Goal: Task Accomplishment & Management: Use online tool/utility

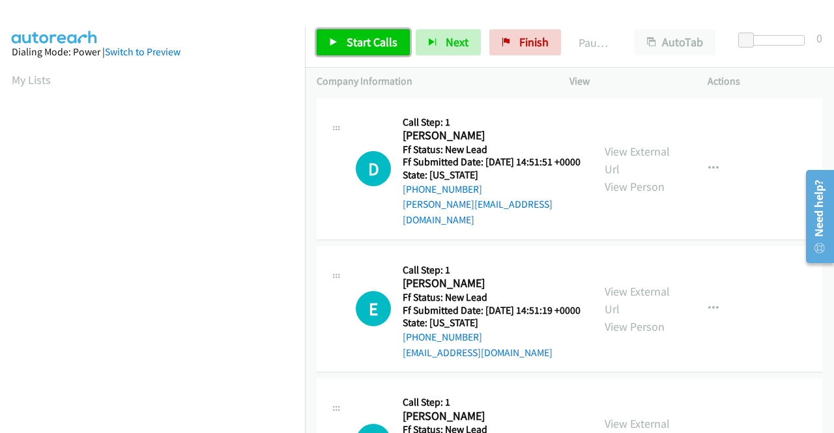
click at [334, 41] on icon at bounding box center [333, 42] width 9 height 9
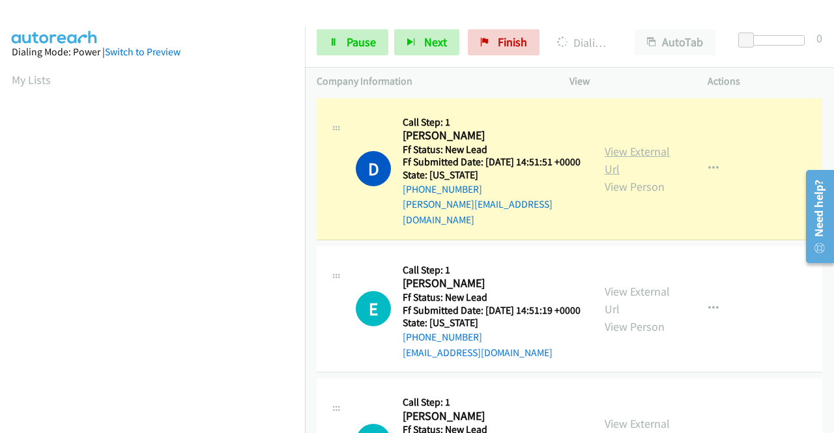
click at [634, 150] on link "View External Url" at bounding box center [637, 160] width 65 height 33
click at [0, 180] on aside "Dialing Mode: Power | Switch to Preview My Lists" at bounding box center [152, 122] width 305 height 721
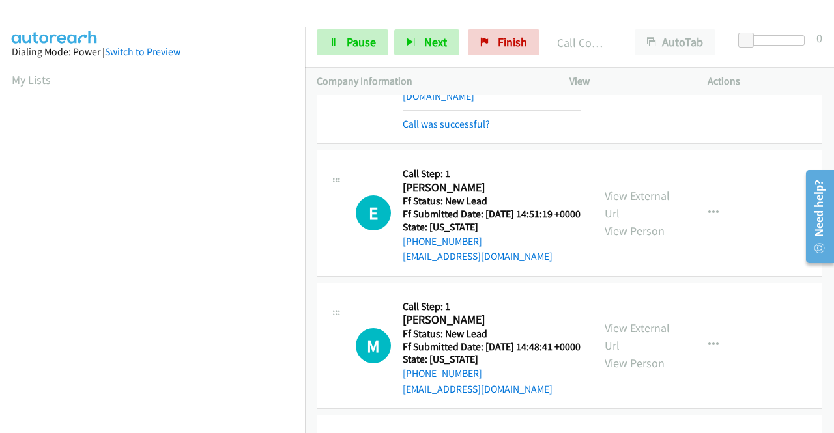
scroll to position [130, 0]
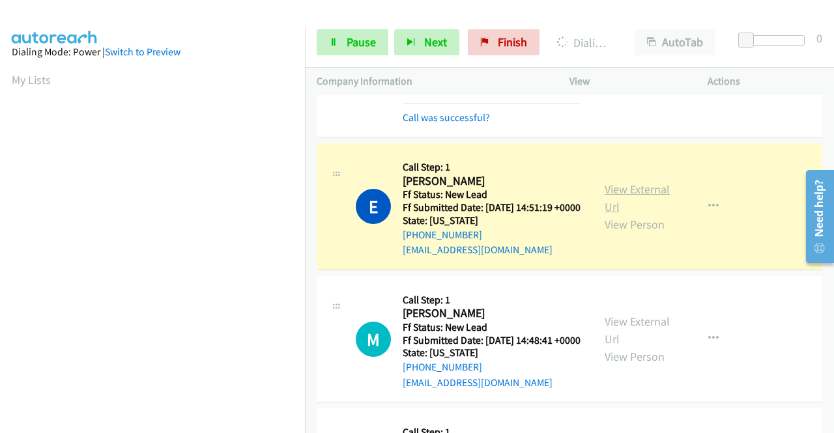
click at [616, 191] on link "View External Url" at bounding box center [637, 198] width 65 height 33
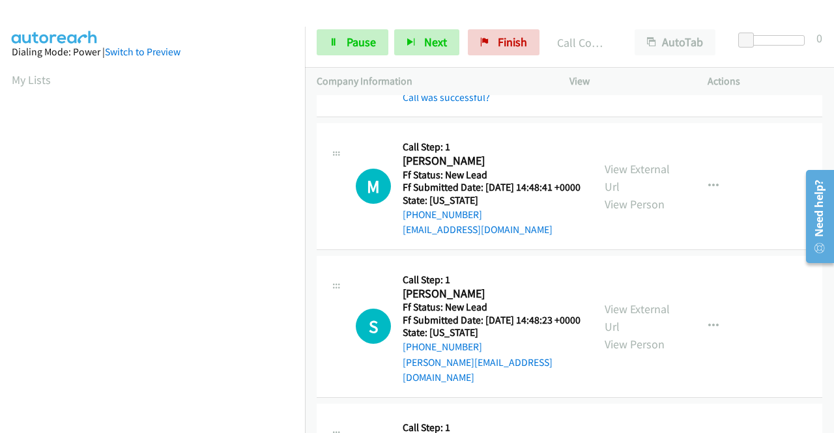
scroll to position [322, 0]
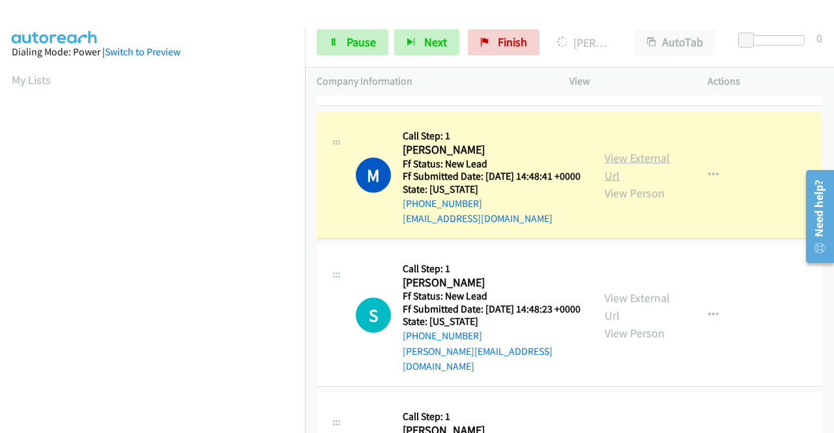
click at [614, 170] on link "View External Url" at bounding box center [637, 166] width 65 height 33
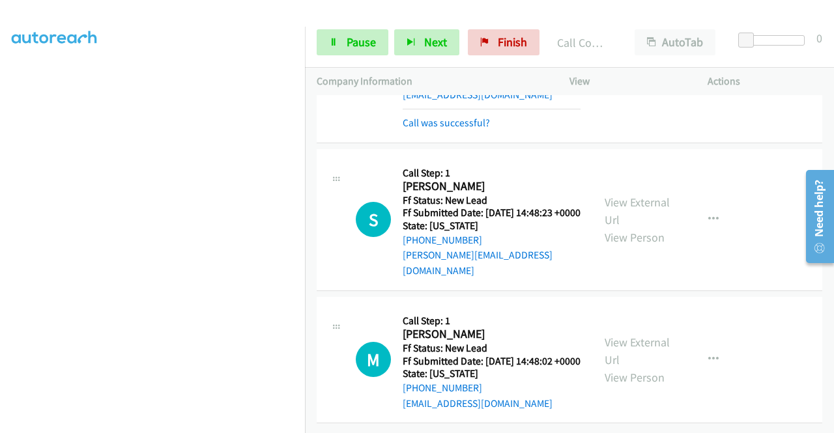
scroll to position [487, 0]
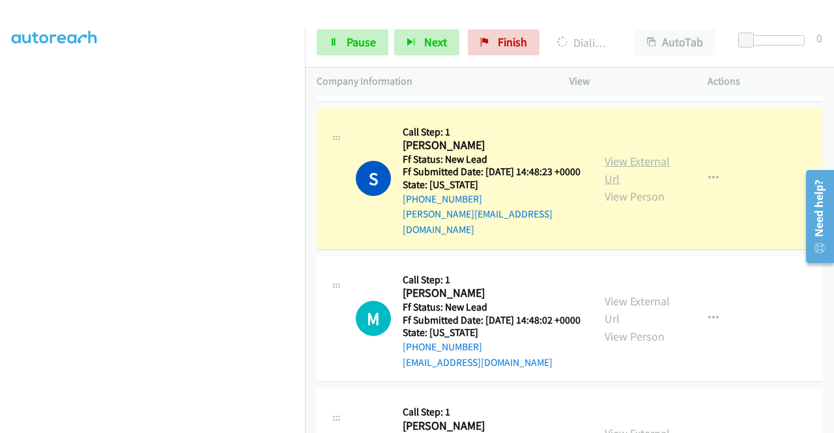
click at [646, 176] on link "View External Url" at bounding box center [637, 170] width 65 height 33
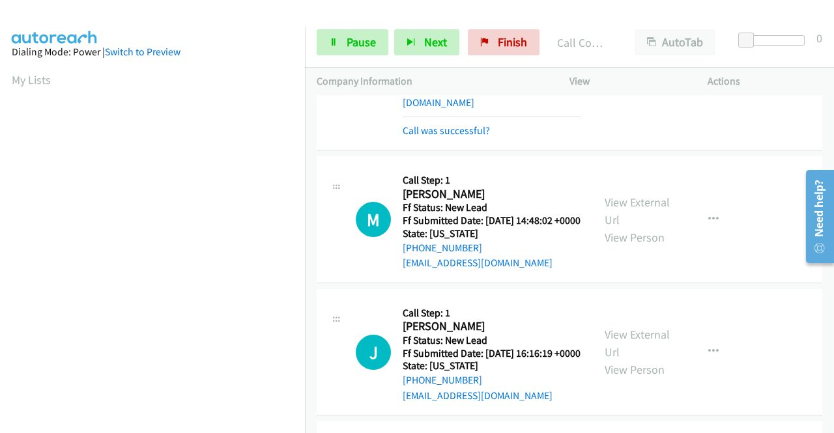
scroll to position [643, 0]
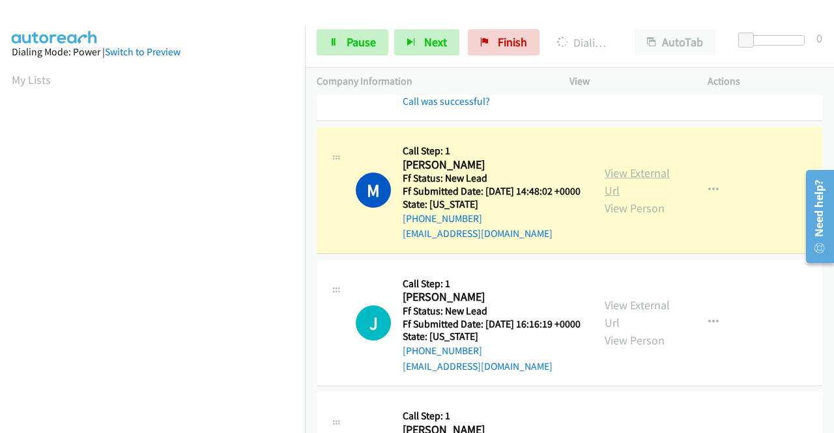
click at [623, 197] on link "View External Url" at bounding box center [637, 181] width 65 height 33
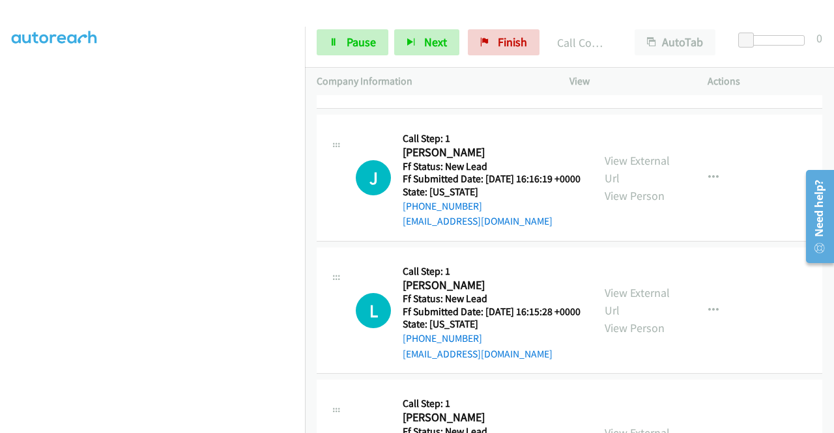
scroll to position [843, 0]
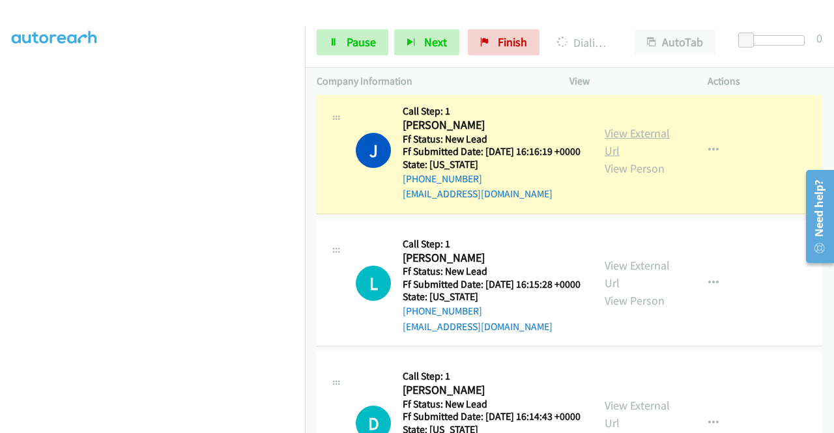
click at [621, 158] on link "View External Url" at bounding box center [637, 142] width 65 height 33
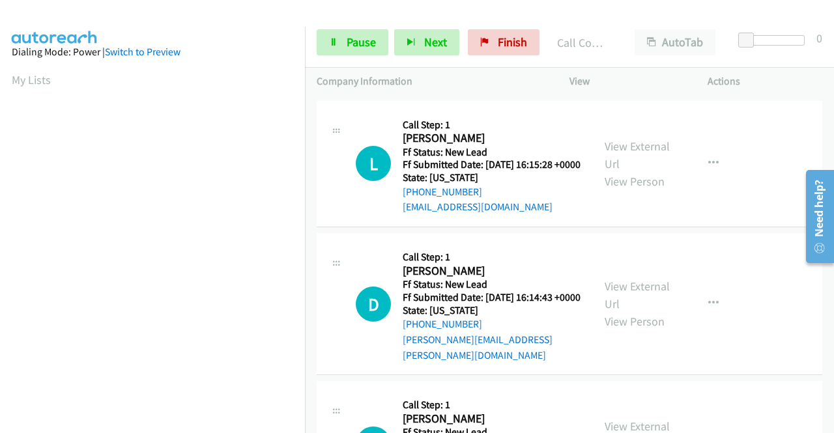
scroll to position [1016, 0]
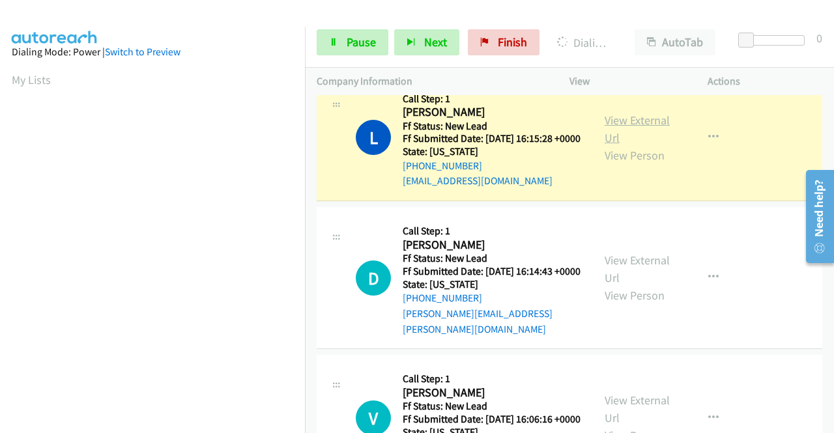
click at [653, 145] on link "View External Url" at bounding box center [637, 129] width 65 height 33
click at [352, 41] on span "Pause" at bounding box center [361, 42] width 29 height 15
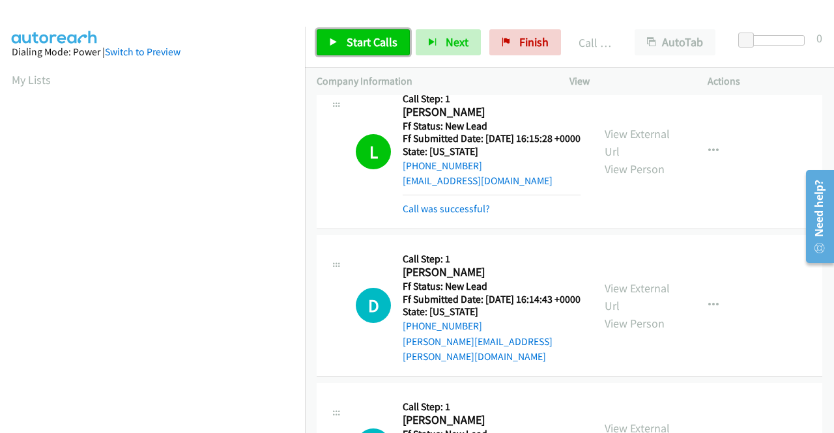
click at [352, 33] on link "Start Calls" at bounding box center [363, 42] width 93 height 26
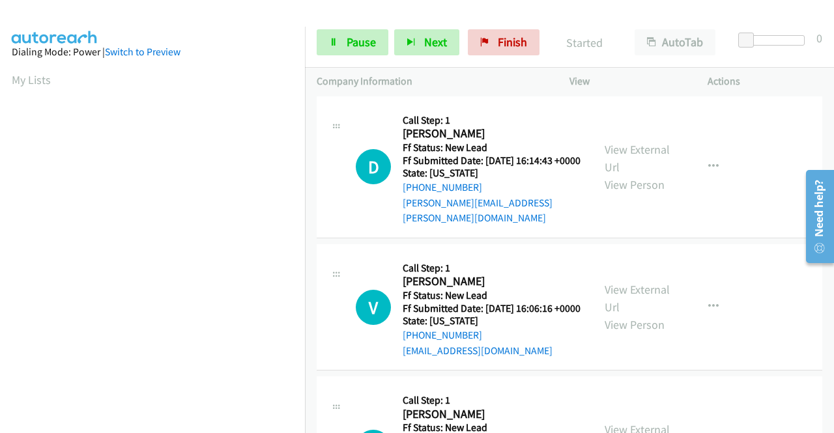
scroll to position [1164, 0]
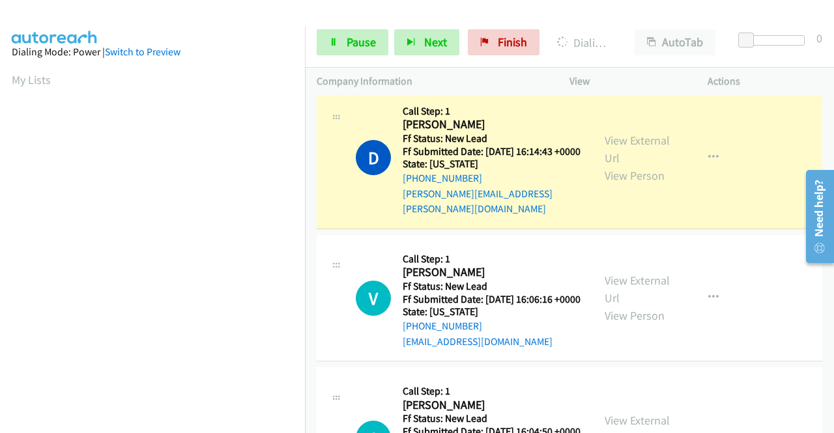
click at [646, 184] on div "View External Url View Person" at bounding box center [639, 158] width 68 height 53
click at [638, 165] on link "View External Url" at bounding box center [637, 149] width 65 height 33
click at [0, 260] on aside "Dialing Mode: Power | Switch to Preview My Lists" at bounding box center [152, 99] width 305 height 721
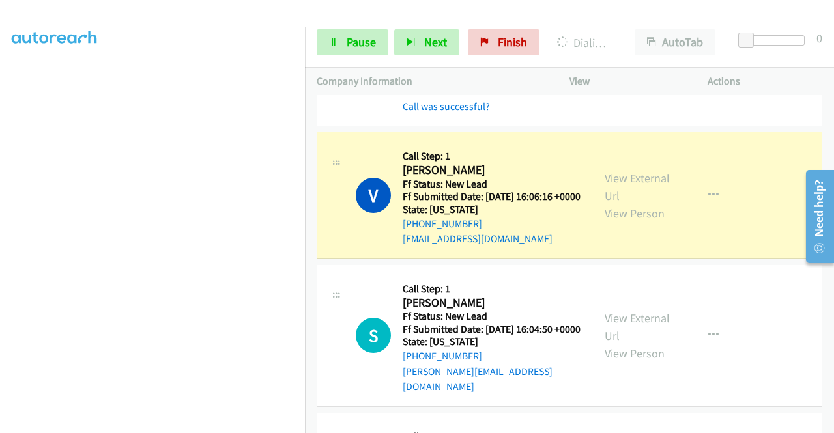
scroll to position [1373, 0]
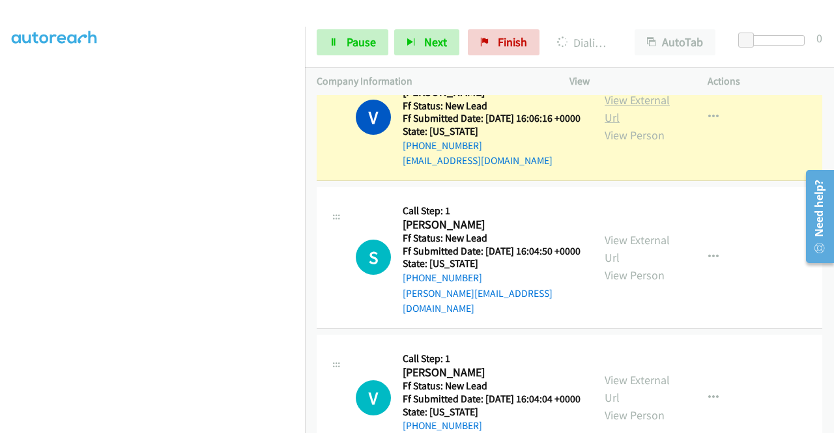
click at [614, 125] on link "View External Url" at bounding box center [637, 109] width 65 height 33
drag, startPoint x: 305, startPoint y: 249, endPoint x: 301, endPoint y: 312, distance: 63.3
click at [301, 312] on nav "Dialing Mode: Power | Switch to Preview My Lists" at bounding box center [153, 243] width 306 height 433
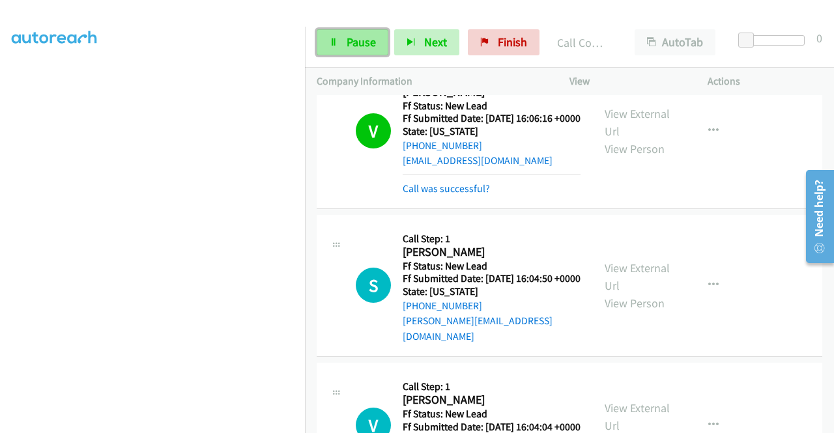
click at [339, 43] on link "Pause" at bounding box center [353, 42] width 72 height 26
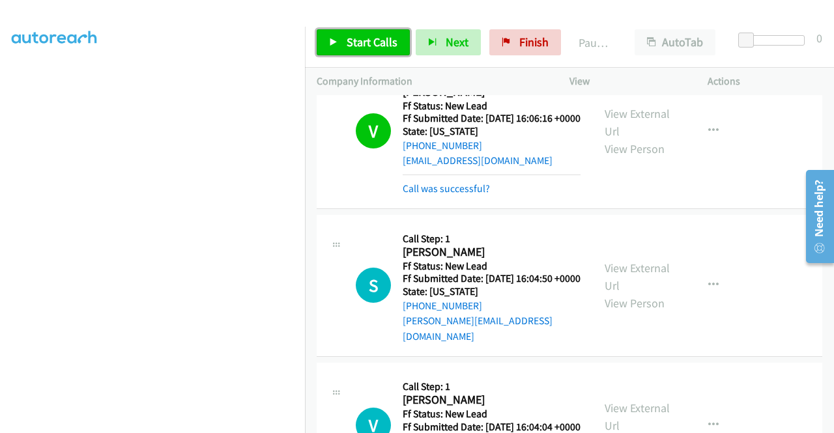
click at [340, 32] on link "Start Calls" at bounding box center [363, 42] width 93 height 26
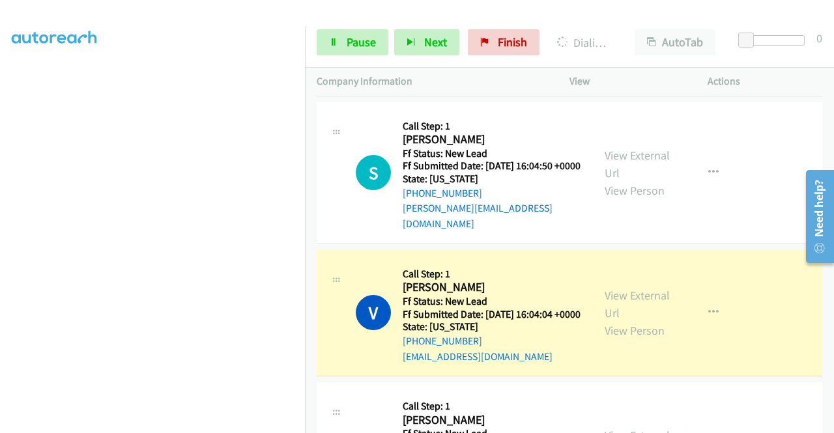
scroll to position [1599, 0]
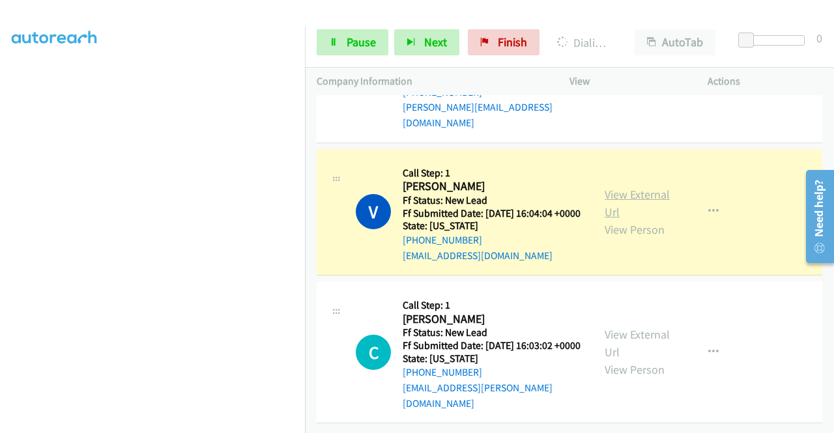
click at [622, 220] on link "View External Url" at bounding box center [637, 203] width 65 height 33
click at [0, 133] on aside "Dialing Mode: Power | Switch to Preview My Lists" at bounding box center [152, 99] width 305 height 721
click at [361, 27] on div "Start Calls Pause Next Finish Dialing Vicky Yovoh AutoTab AutoTab 0" at bounding box center [569, 43] width 529 height 50
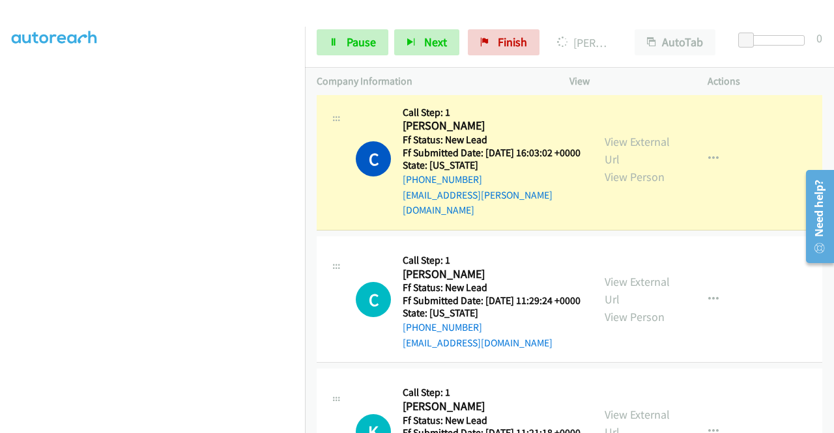
scroll to position [1833, 0]
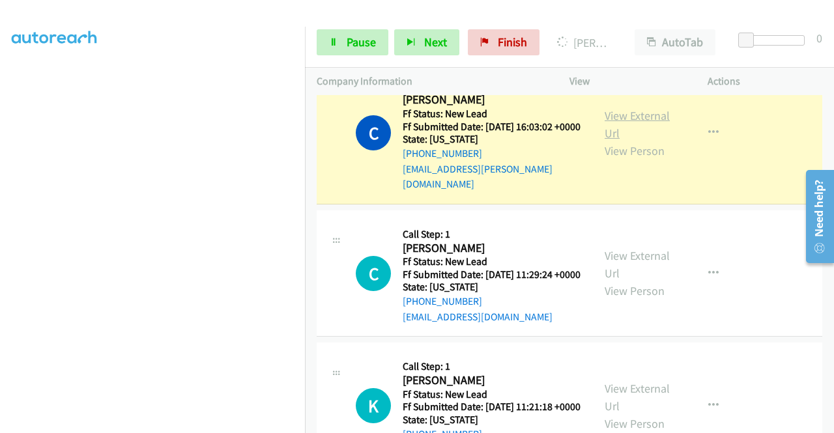
click at [637, 141] on link "View External Url" at bounding box center [637, 124] width 65 height 33
click at [0, 143] on aside "Dialing Mode: Power | Switch to Preview My Lists" at bounding box center [152, 99] width 305 height 721
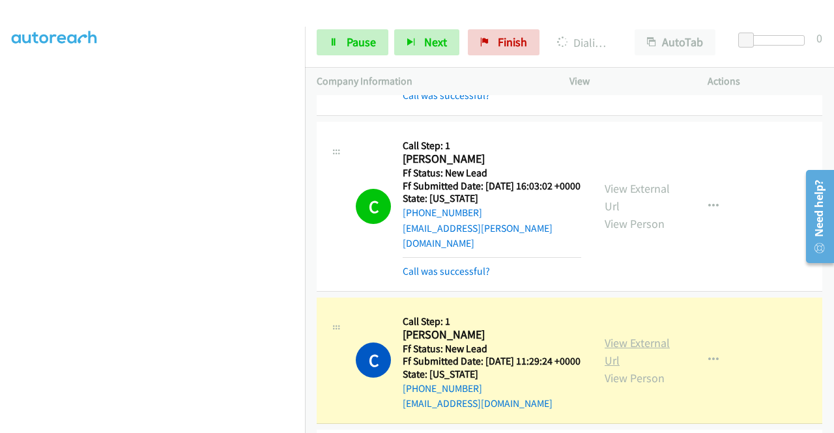
click at [619, 366] on link "View External Url" at bounding box center [637, 351] width 65 height 33
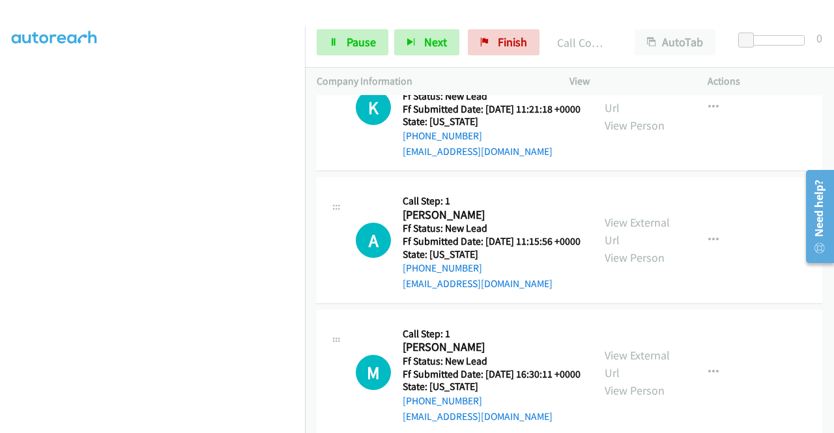
scroll to position [2189, 0]
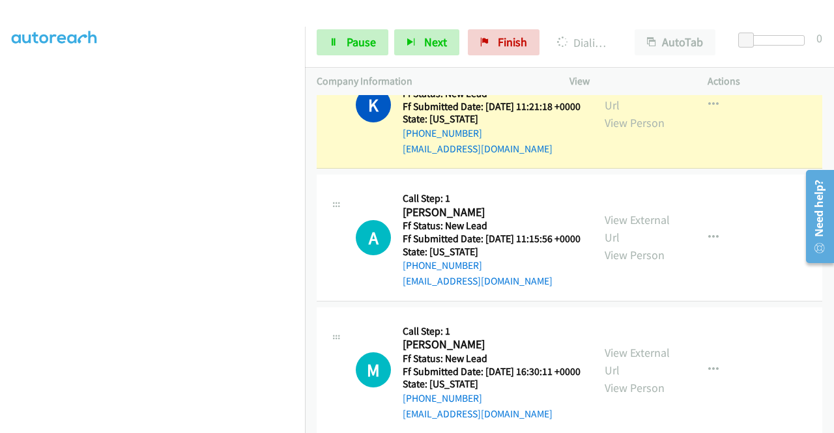
click at [624, 157] on div "View External Url View Person View External Url Email Schedule/Manage Callback …" at bounding box center [668, 105] width 150 height 103
click at [620, 113] on link "View External Url" at bounding box center [637, 96] width 65 height 33
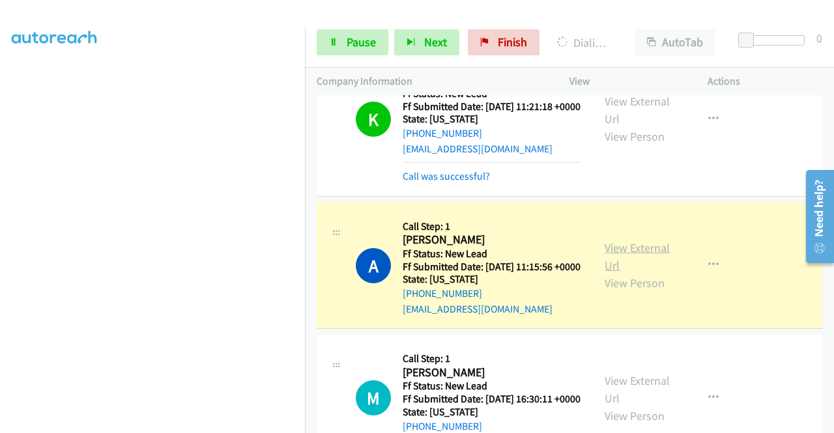
click at [623, 273] on link "View External Url" at bounding box center [637, 256] width 65 height 33
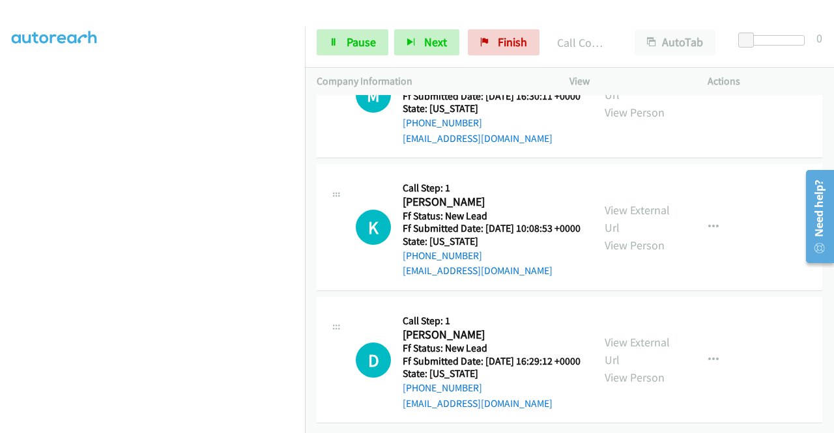
scroll to position [2554, 0]
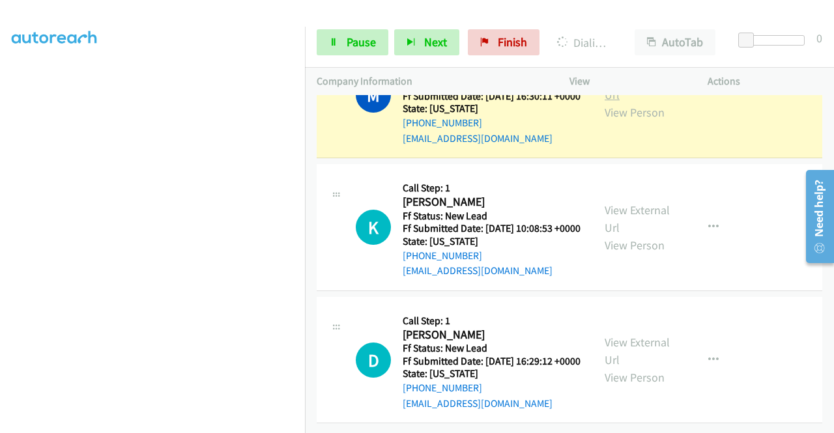
click at [614, 102] on link "View External Url" at bounding box center [637, 86] width 65 height 33
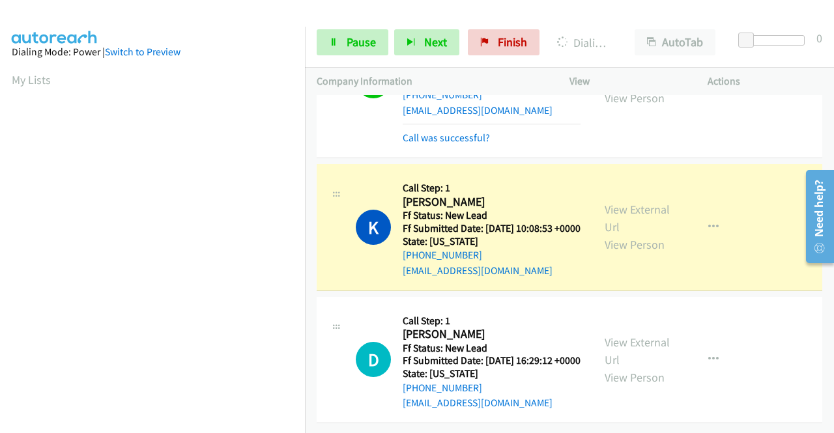
scroll to position [2705, 0]
click at [608, 202] on link "View External Url" at bounding box center [637, 218] width 65 height 33
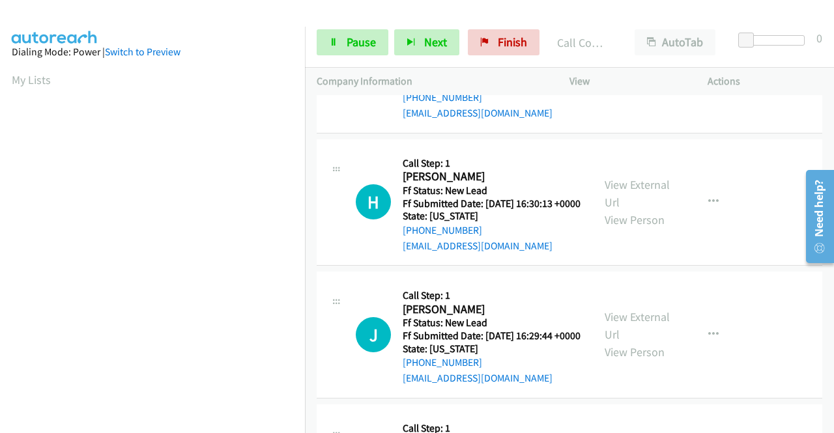
scroll to position [2878, 0]
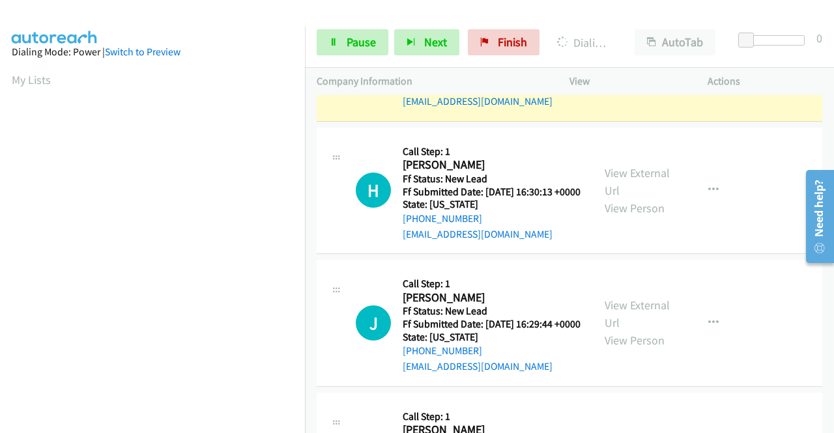
click at [622, 109] on div "View External Url View Person View External Url Email Schedule/Manage Callback …" at bounding box center [668, 58] width 150 height 103
click at [614, 65] on link "View External Url" at bounding box center [637, 49] width 65 height 33
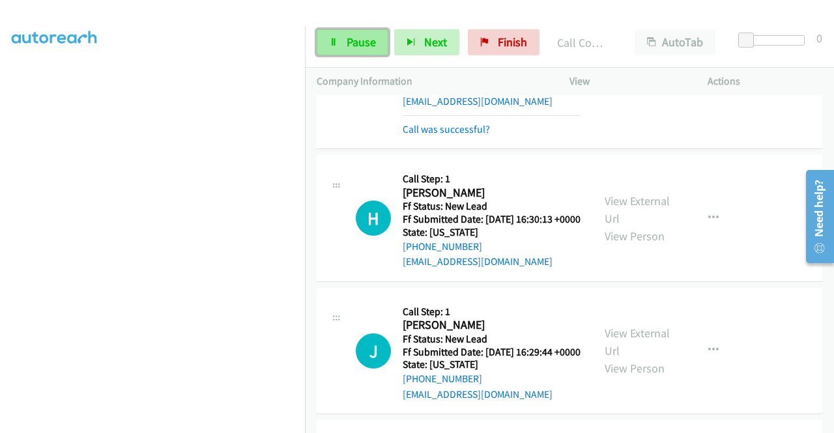
click at [367, 45] on span "Pause" at bounding box center [361, 42] width 29 height 15
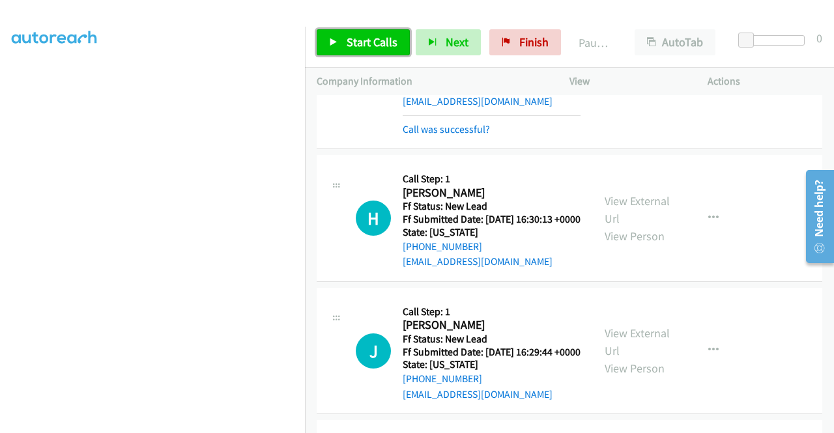
click at [367, 45] on span "Start Calls" at bounding box center [372, 42] width 51 height 15
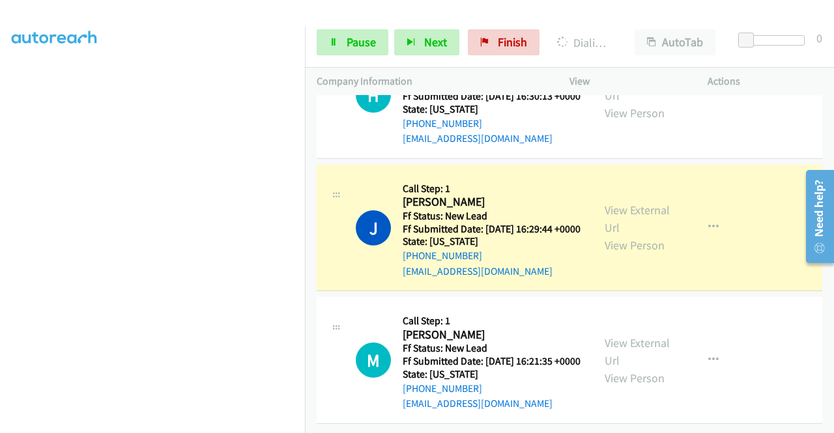
scroll to position [3195, 0]
click at [646, 203] on link "View External Url" at bounding box center [637, 219] width 65 height 33
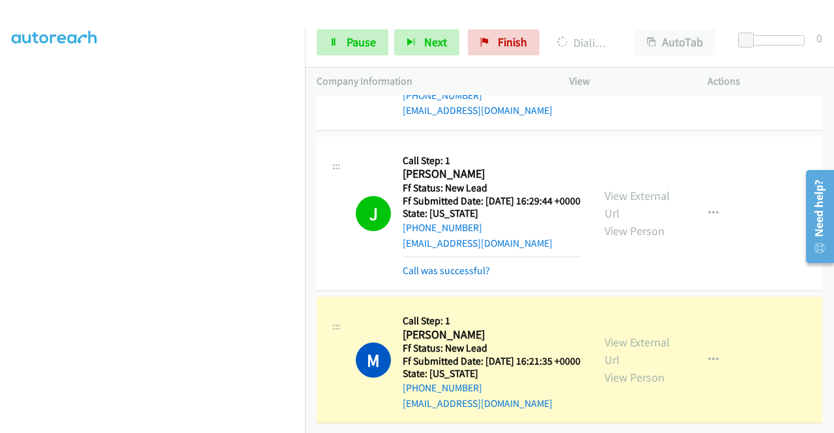
scroll to position [3223, 0]
click at [620, 334] on div "View External Url View Person" at bounding box center [639, 360] width 68 height 53
click at [615, 335] on link "View External Url" at bounding box center [637, 351] width 65 height 33
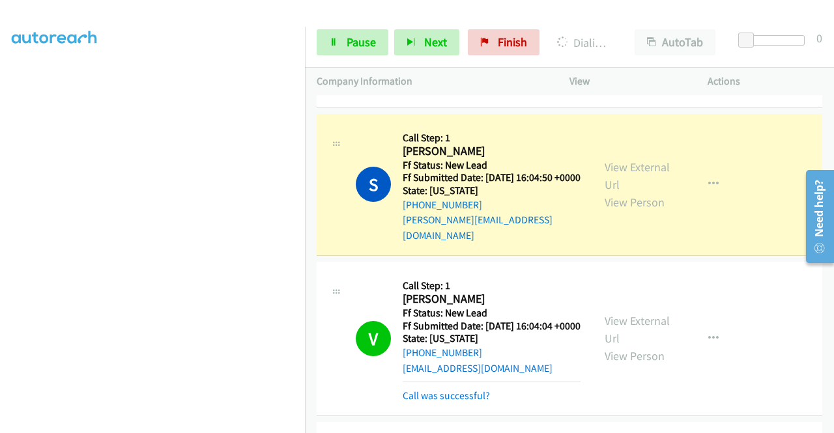
scroll to position [1462, 0]
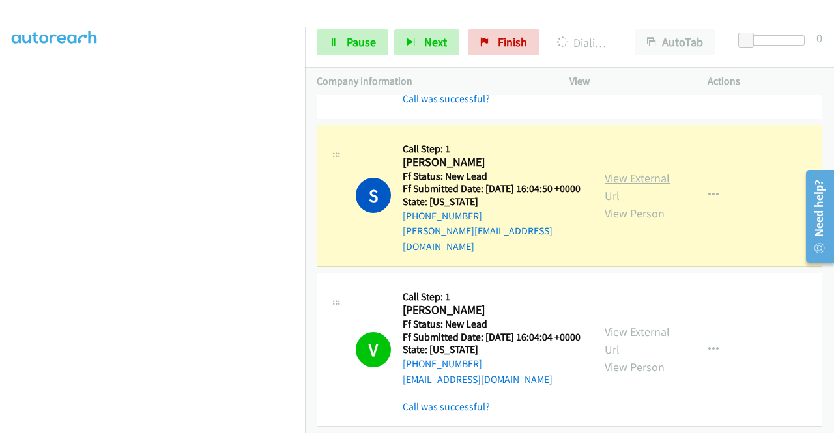
click at [636, 203] on link "View External Url" at bounding box center [637, 187] width 65 height 33
click at [350, 44] on span "Pause" at bounding box center [361, 42] width 29 height 15
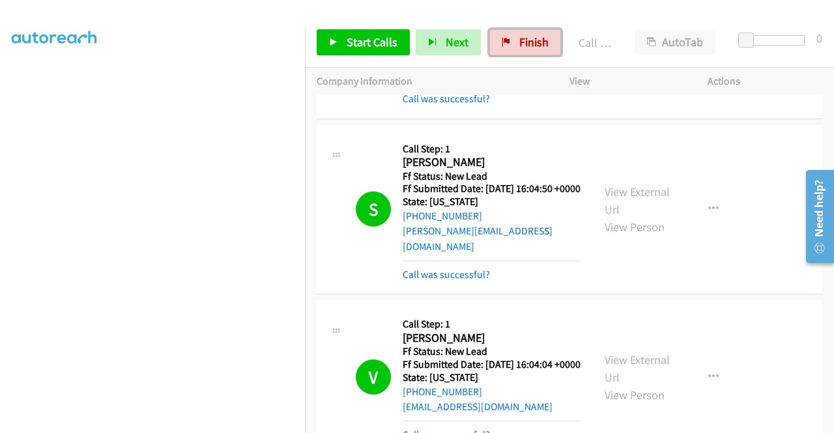
drag, startPoint x: 545, startPoint y: 44, endPoint x: 459, endPoint y: 62, distance: 87.9
click at [545, 44] on link "Finish" at bounding box center [525, 42] width 72 height 26
